Goal: Register for event/course

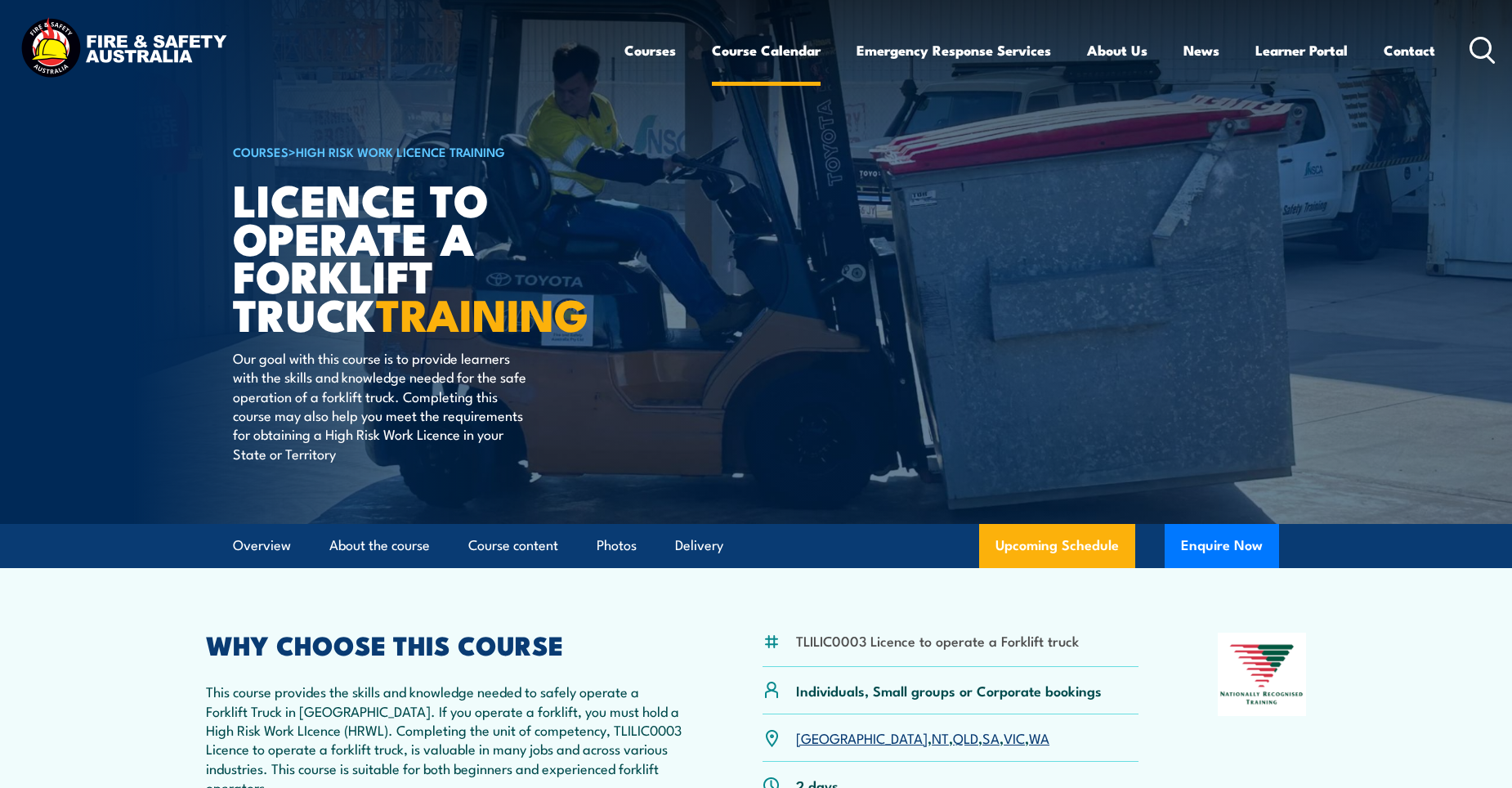
click at [762, 40] on link "Course Calendar" at bounding box center [766, 50] width 109 height 44
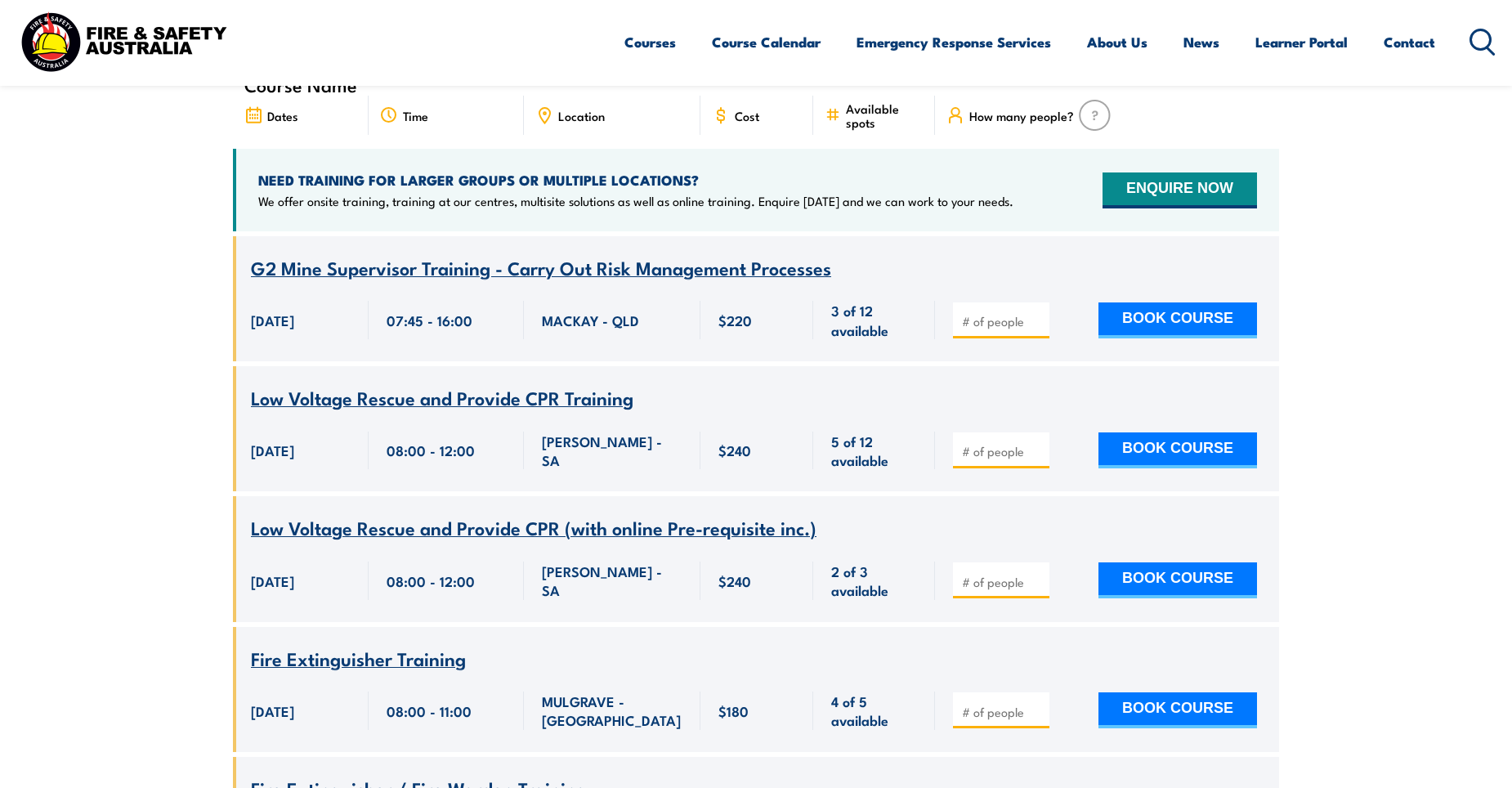
scroll to position [654, 0]
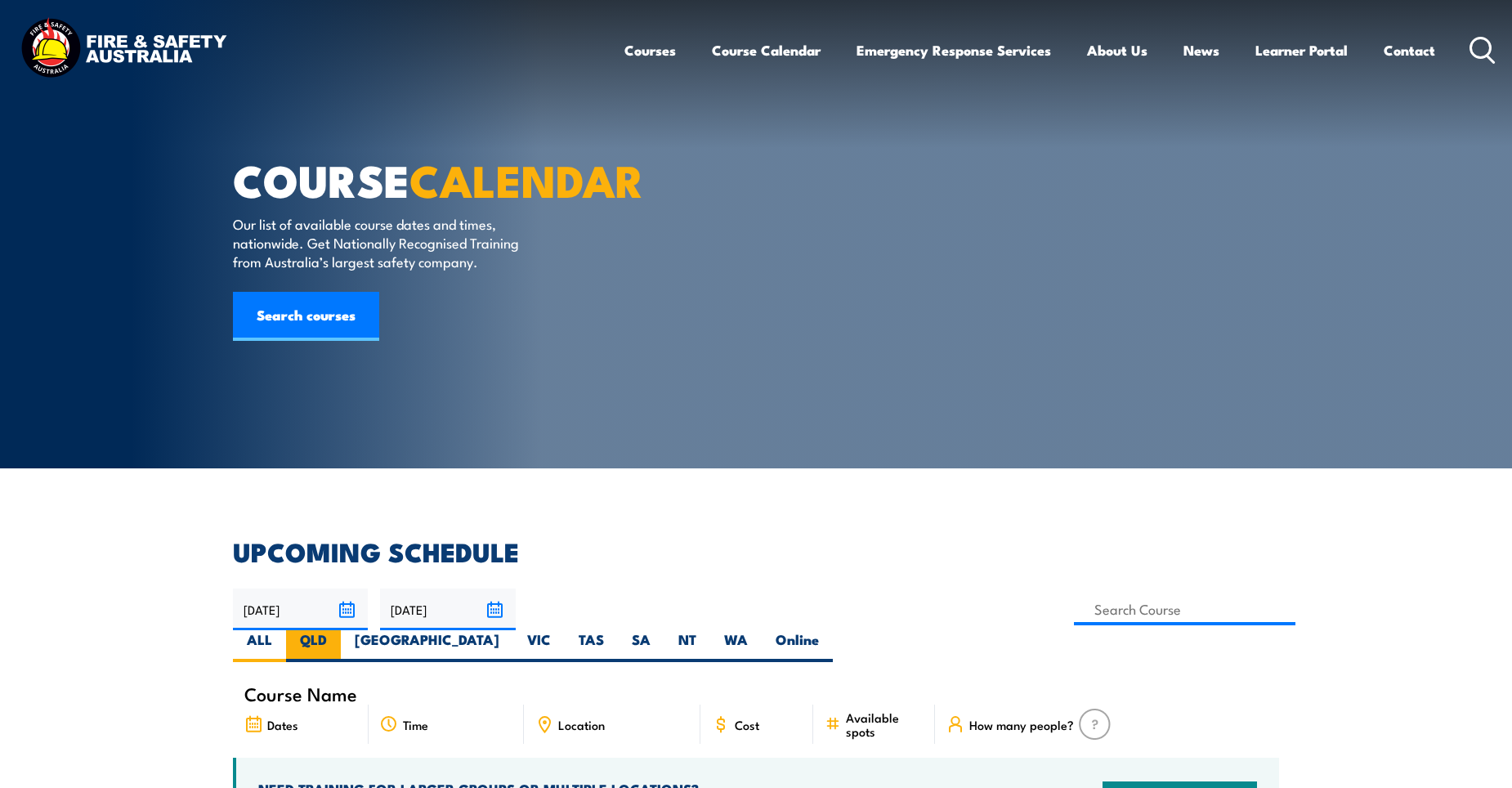
click at [341, 630] on label "QLD" at bounding box center [313, 646] width 54 height 32
click at [337, 630] on input "QLD" at bounding box center [332, 636] width 11 height 11
radio input "true"
